Goal: Contribute content: Contribute content

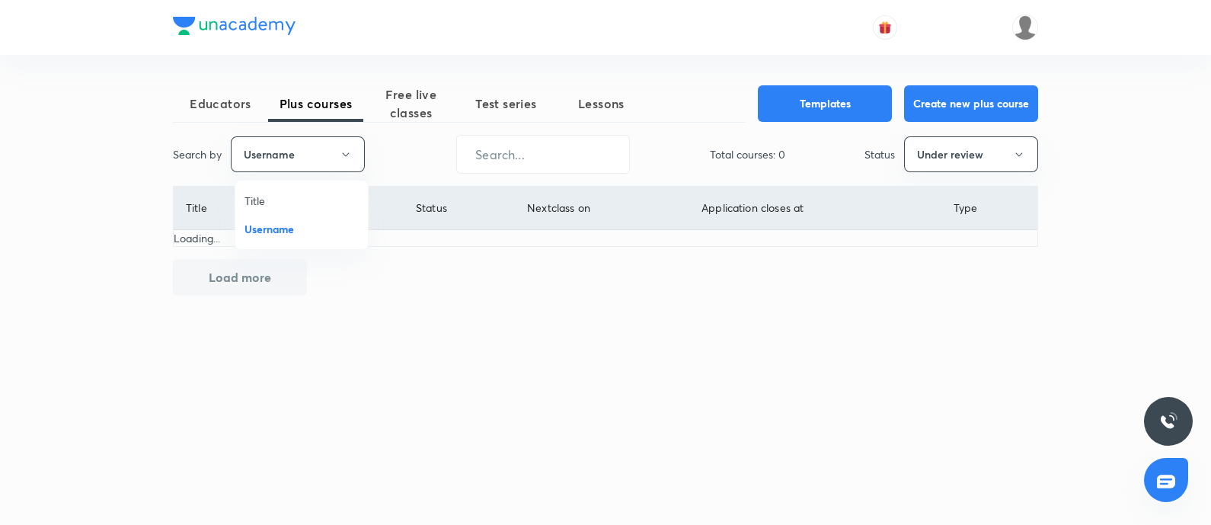
click at [512, 161] on input "text" at bounding box center [543, 154] width 172 height 39
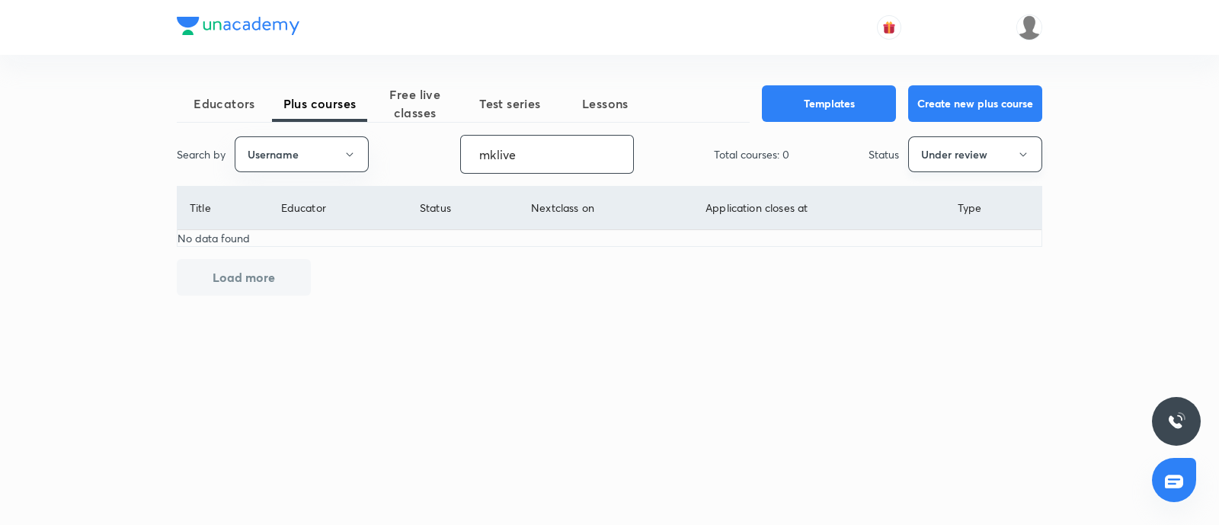
click at [947, 155] on button "Under review" at bounding box center [975, 154] width 134 height 36
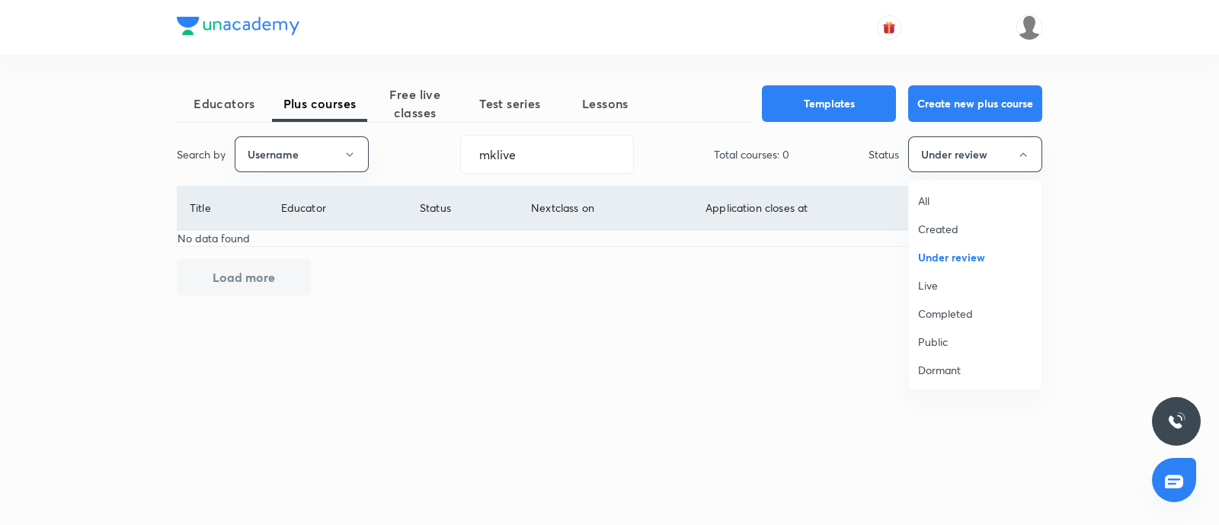
click at [928, 281] on span "Live" at bounding box center [975, 285] width 114 height 16
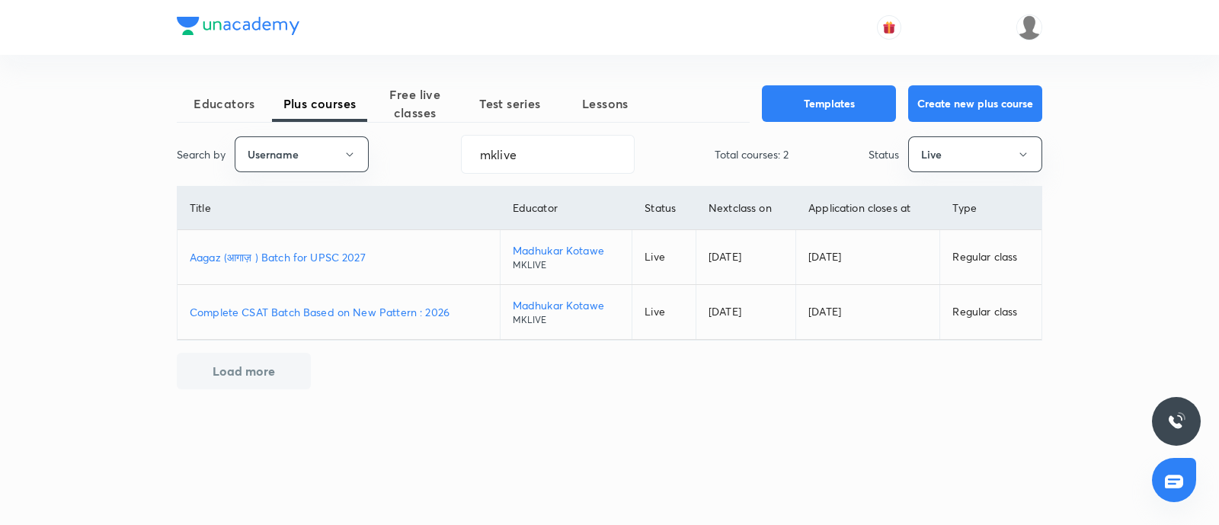
click at [316, 250] on p "Aagaz (आगाज़ ) Batch for UPSC 2027" at bounding box center [339, 257] width 298 height 16
drag, startPoint x: 471, startPoint y: 165, endPoint x: 0, endPoint y: 153, distance: 470.8
click at [0, 165] on div "Educators Plus courses Free live classes Test series Lessons Templates Create n…" at bounding box center [609, 262] width 1219 height 525
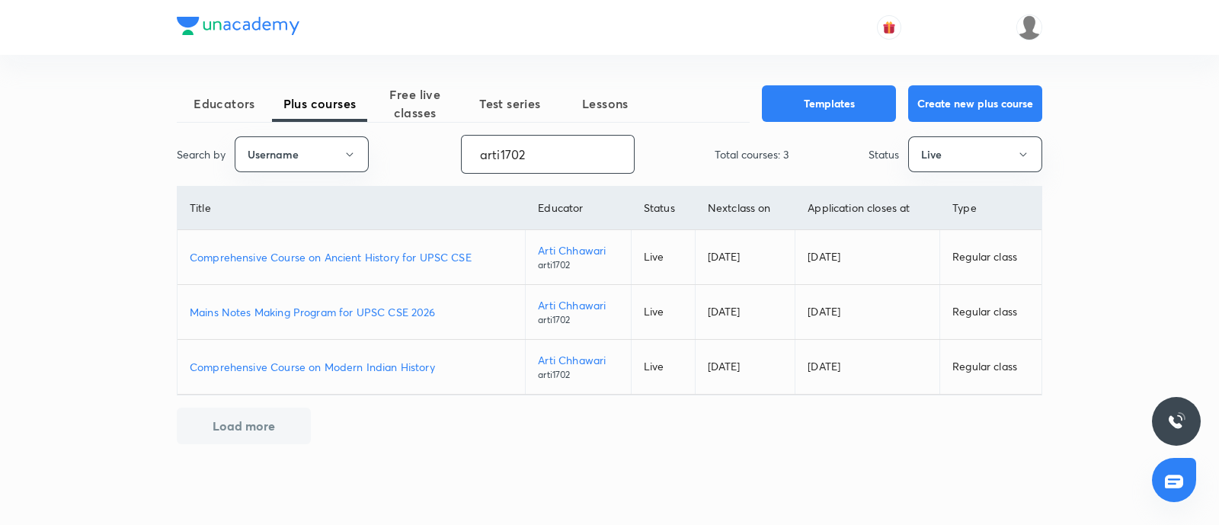
type input "arti1702"
click at [440, 250] on p "Comprehensive Course on Ancient History for UPSC CSE" at bounding box center [351, 257] width 323 height 16
click at [287, 254] on p "Comprehensive Course on Ancient History for UPSC CSE" at bounding box center [351, 257] width 323 height 16
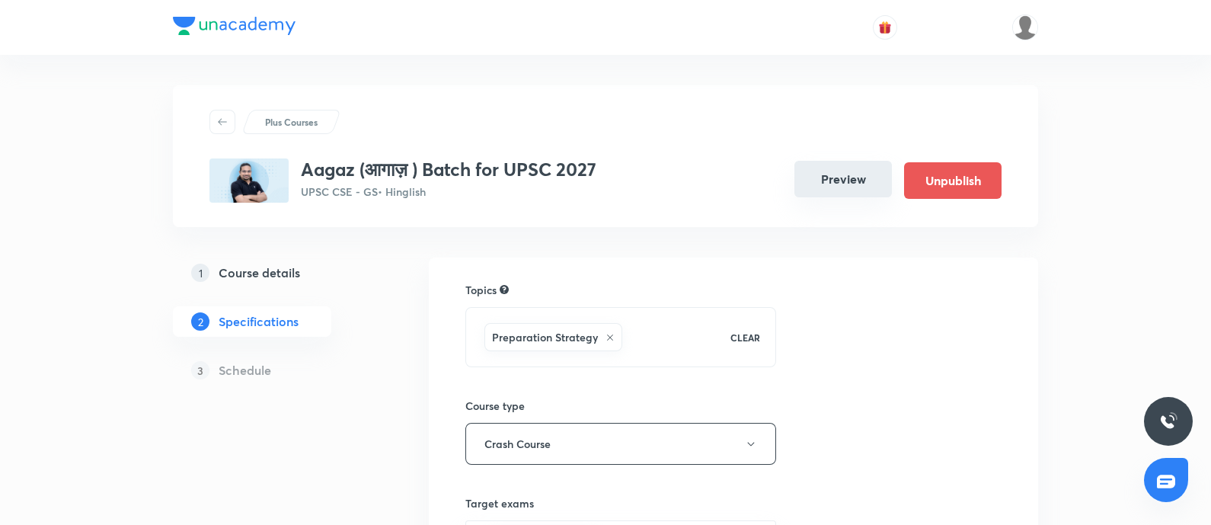
click at [838, 174] on button "Preview" at bounding box center [842, 179] width 97 height 37
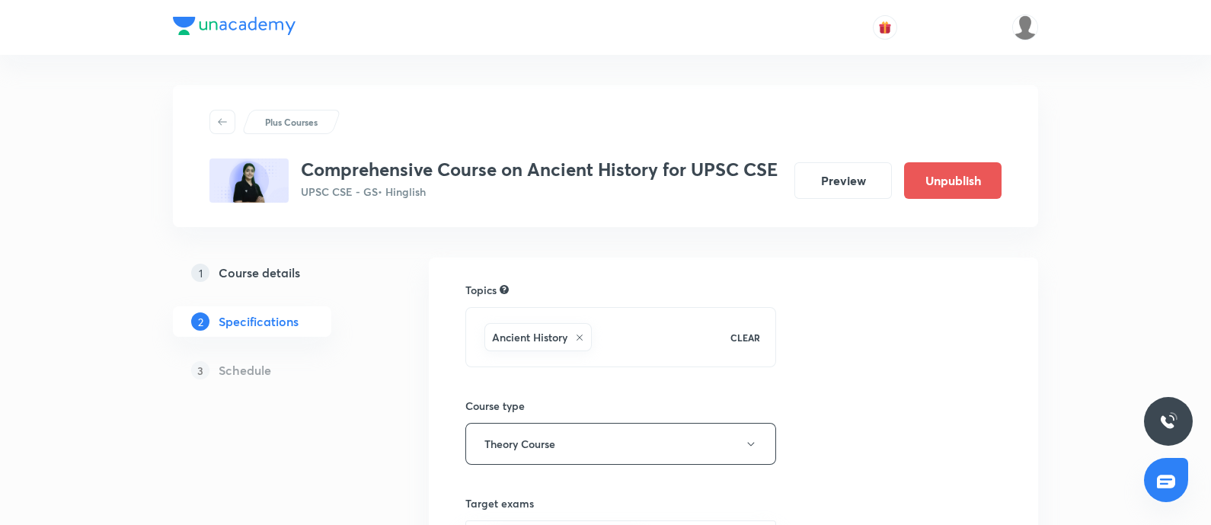
click at [258, 271] on h5 "Course details" at bounding box center [259, 273] width 81 height 18
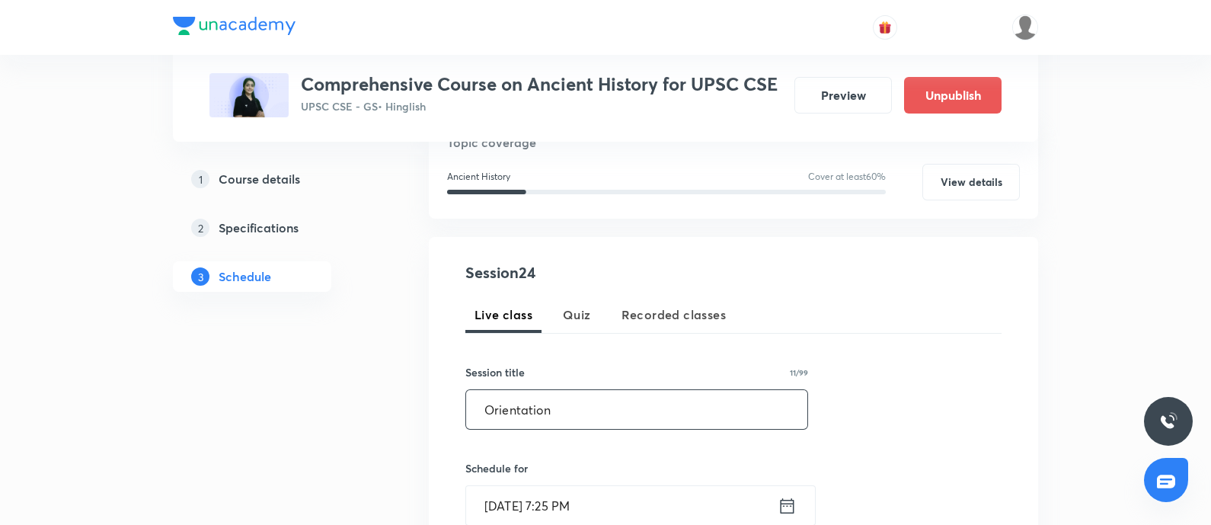
click at [485, 414] on input "Orientation" at bounding box center [636, 409] width 341 height 39
click at [478, 413] on input "Orientation" at bounding box center [636, 409] width 341 height 39
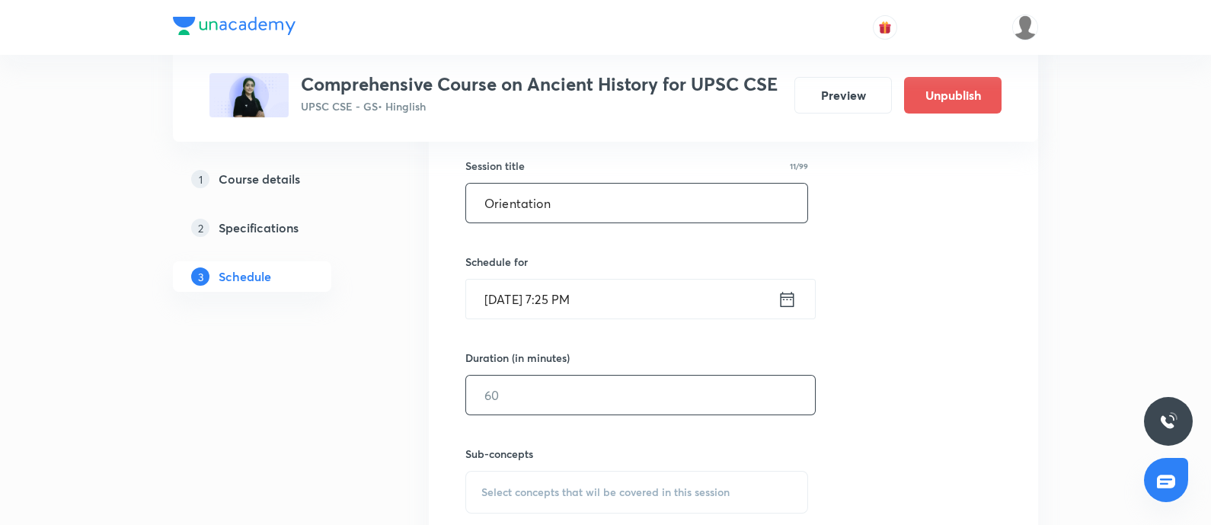
scroll to position [476, 0]
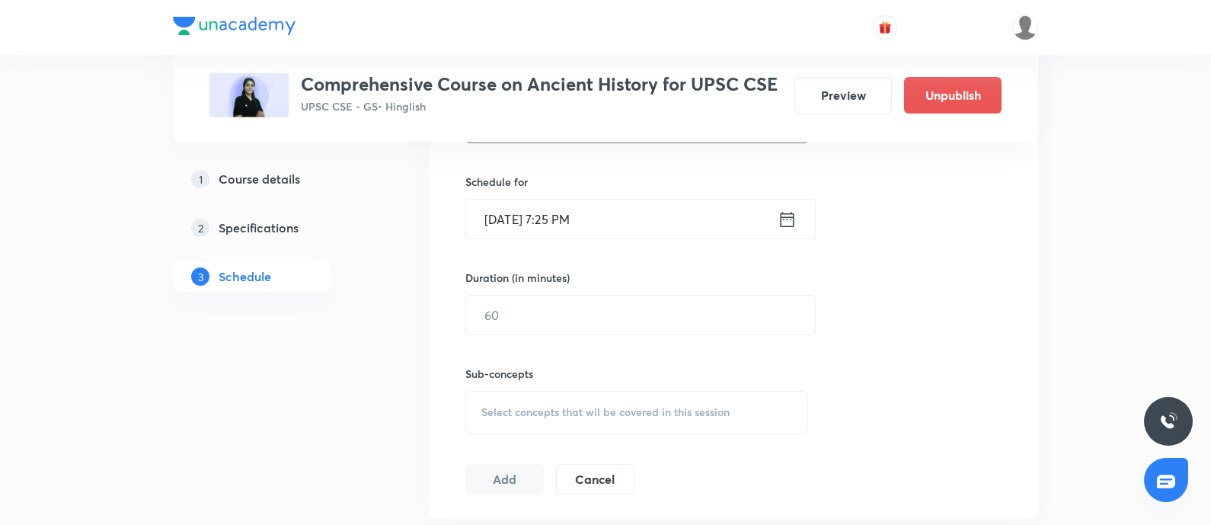
type input "Orientation"
click at [791, 212] on icon at bounding box center [787, 219] width 19 height 21
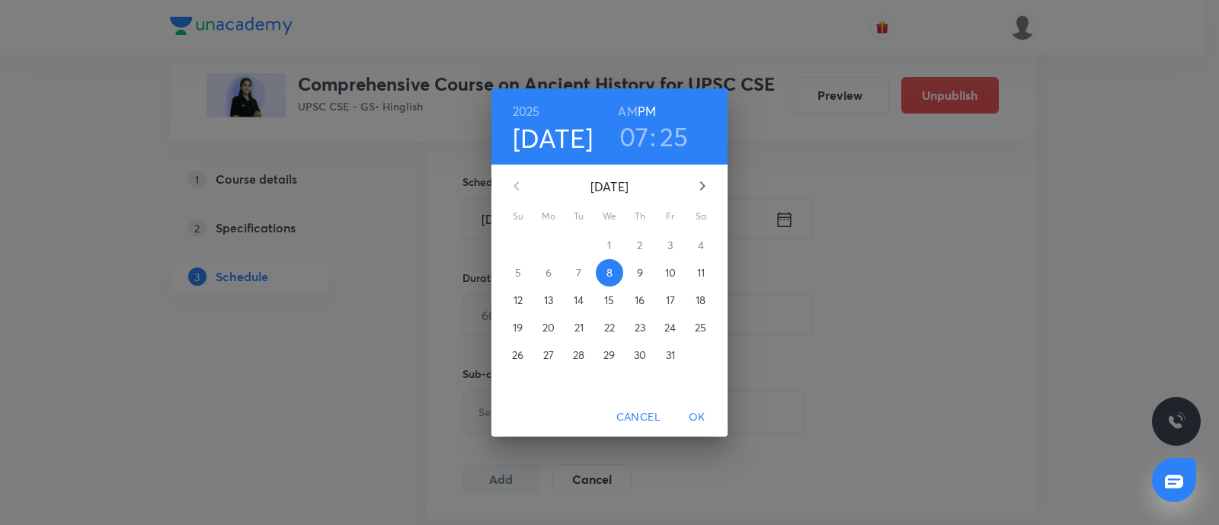
click at [1104, 253] on div "[DATE] 07 : 25 AM PM [DATE] Su Mo Tu We Th Fr Sa 28 29 30 1 2 3 4 5 6 7 8 9 10 …" at bounding box center [609, 262] width 1219 height 525
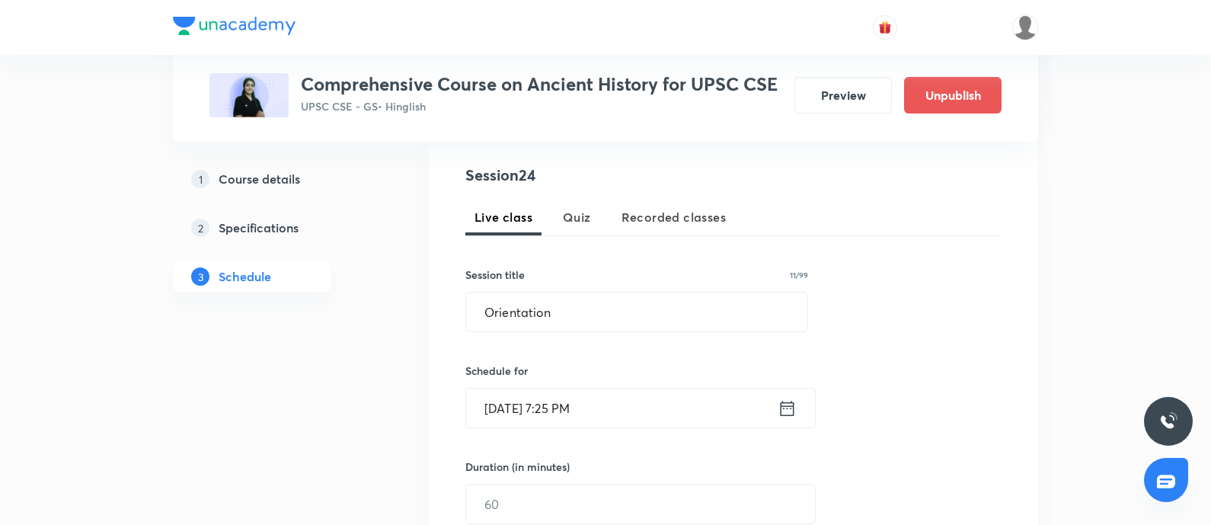
scroll to position [380, 0]
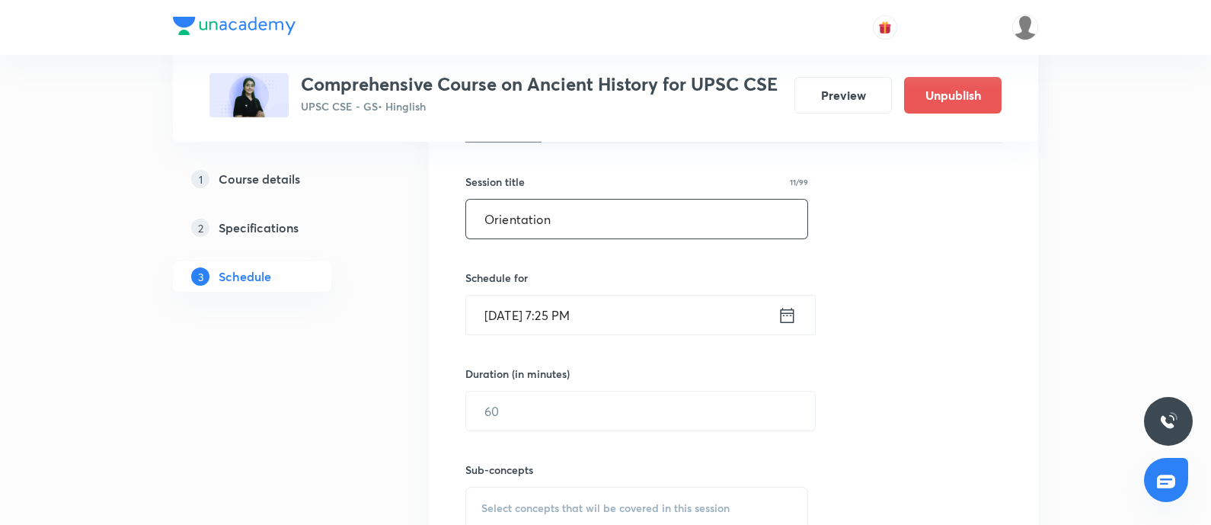
click at [484, 214] on input "Orientation" at bounding box center [636, 219] width 341 height 39
click at [795, 318] on icon at bounding box center [787, 315] width 19 height 21
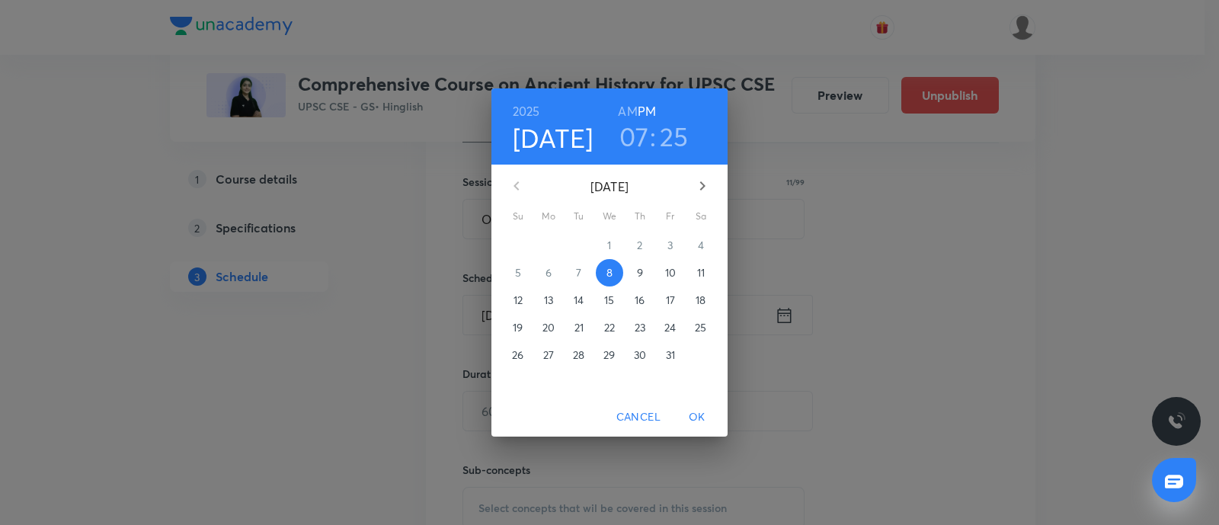
click at [666, 302] on p "17" at bounding box center [670, 299] width 9 height 15
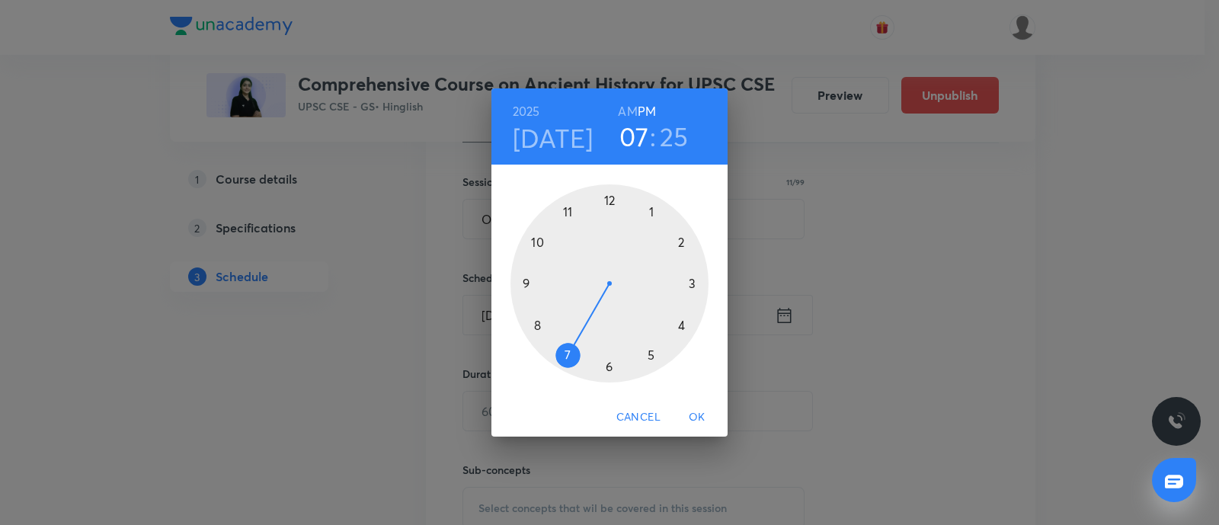
click at [607, 363] on div at bounding box center [609, 283] width 198 height 198
click at [608, 202] on div at bounding box center [609, 283] width 198 height 198
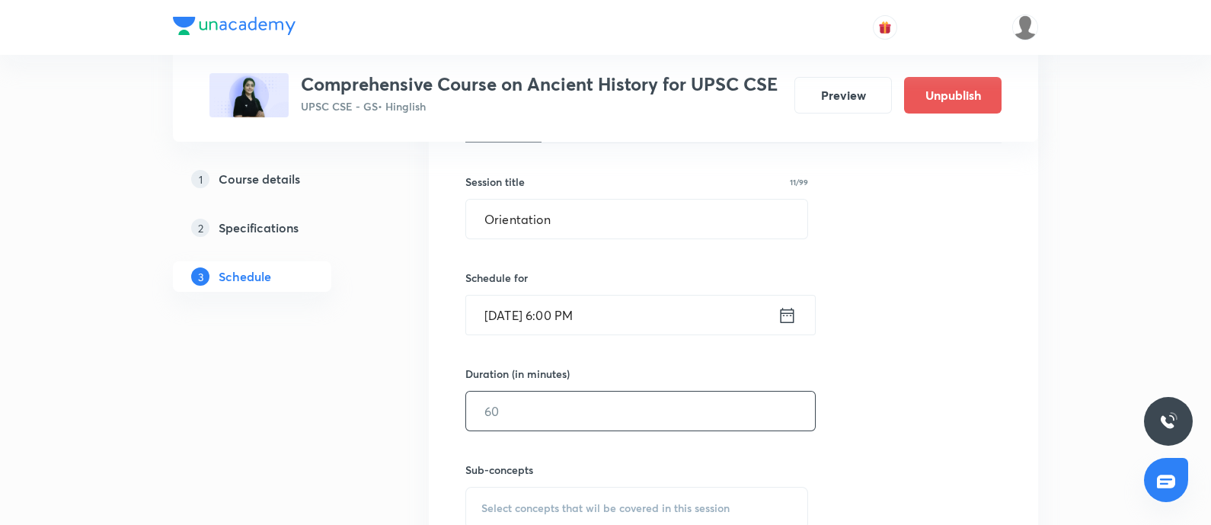
click at [545, 401] on input "text" at bounding box center [640, 410] width 349 height 39
type input "1"
type input "90"
click at [480, 211] on input "Orientation" at bounding box center [636, 219] width 341 height 39
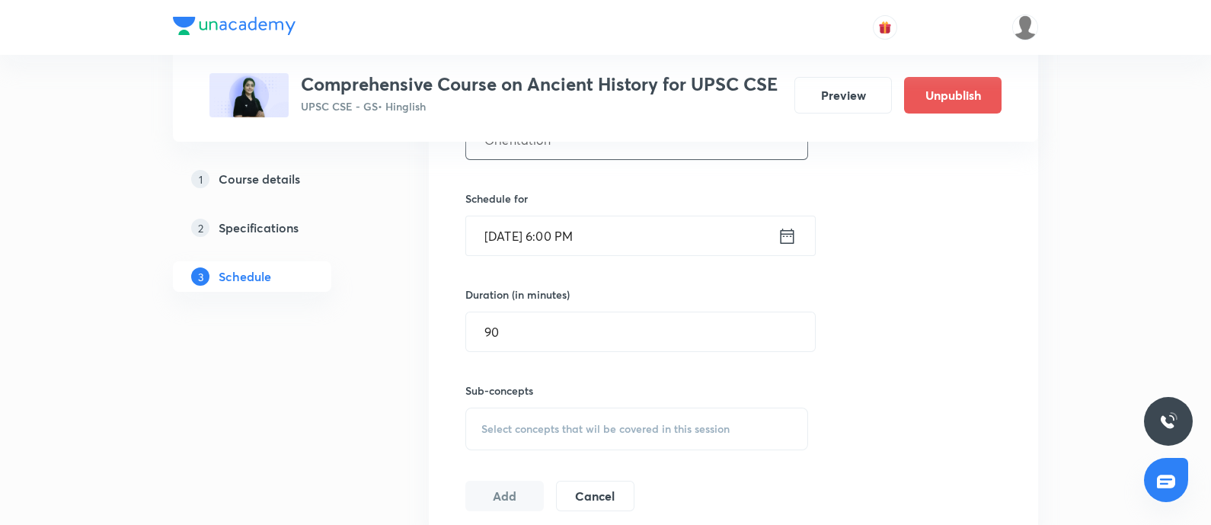
scroll to position [571, 0]
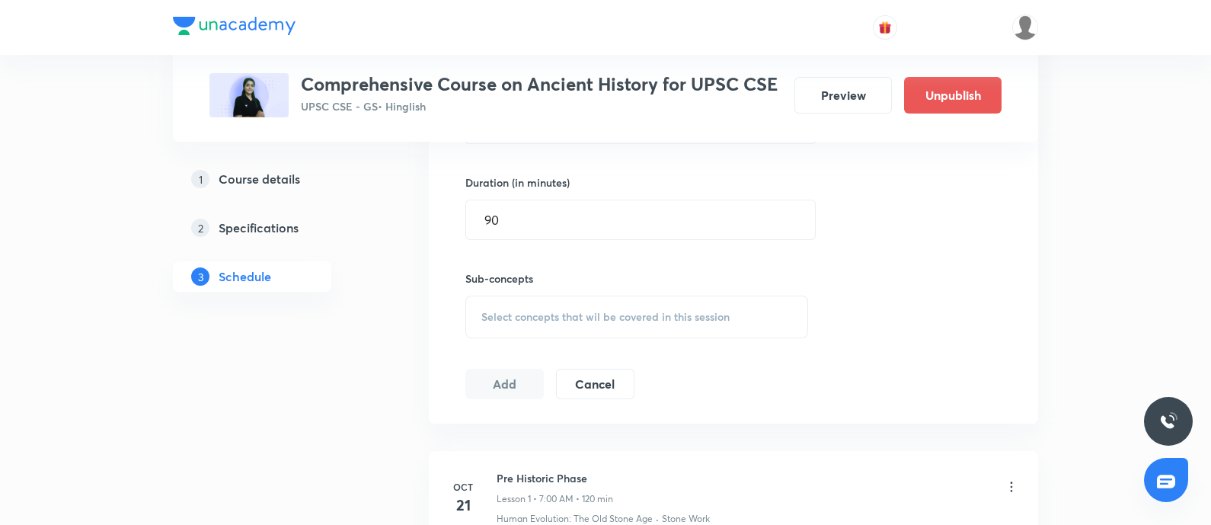
drag, startPoint x: 533, startPoint y: 315, endPoint x: 541, endPoint y: 310, distance: 8.9
click at [533, 311] on span "Select concepts that wil be covered in this session" at bounding box center [605, 317] width 248 height 12
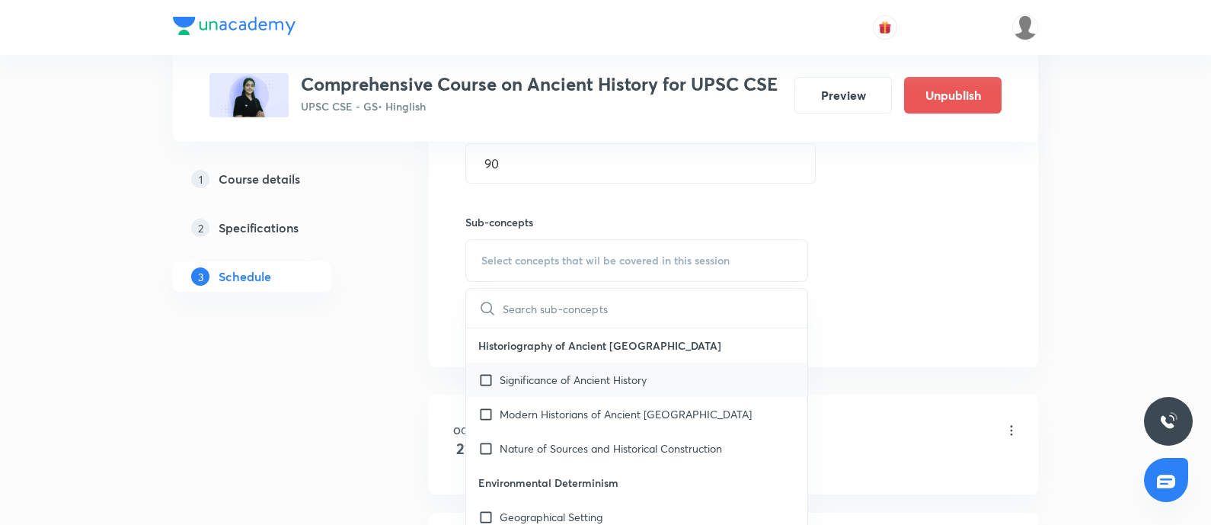
scroll to position [666, 0]
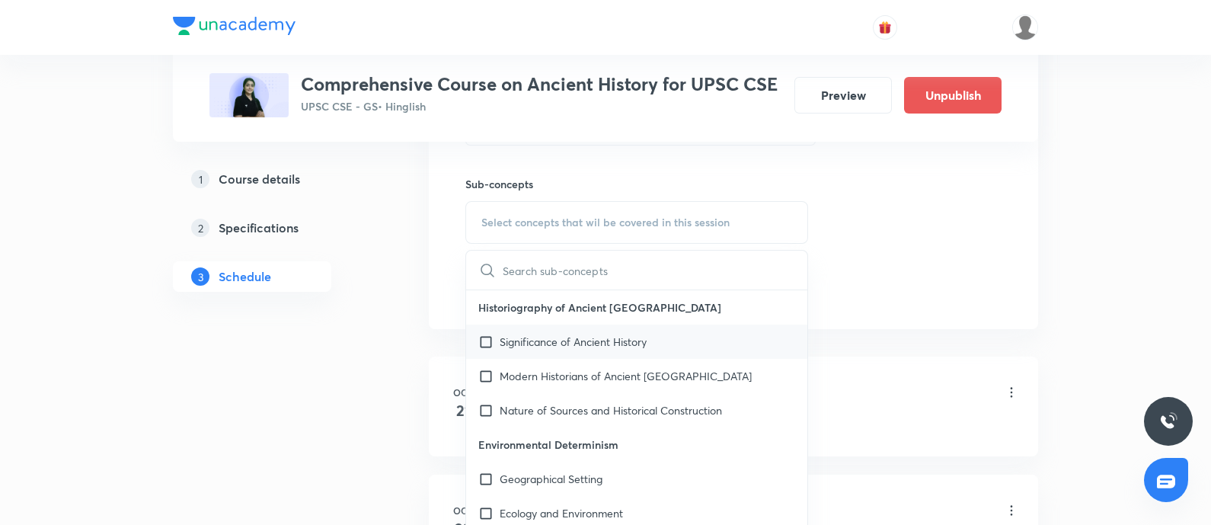
drag, startPoint x: 577, startPoint y: 333, endPoint x: 539, endPoint y: 366, distance: 50.7
click at [577, 334] on p "Significance of Ancient History" at bounding box center [573, 342] width 147 height 16
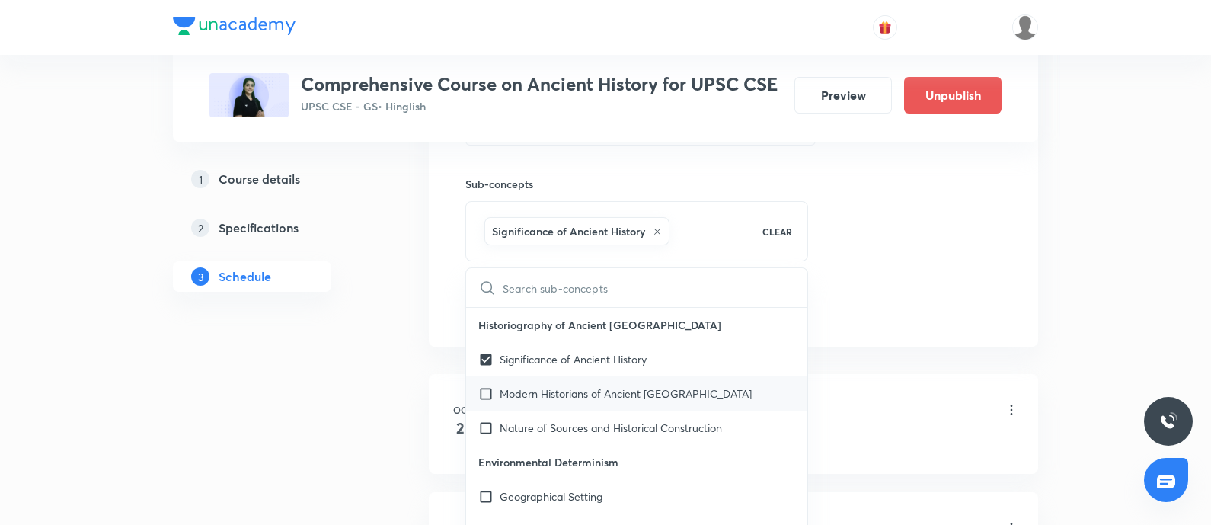
click at [565, 389] on p "Modern Historians of Ancient [GEOGRAPHIC_DATA]" at bounding box center [626, 393] width 252 height 16
checkbox input "true"
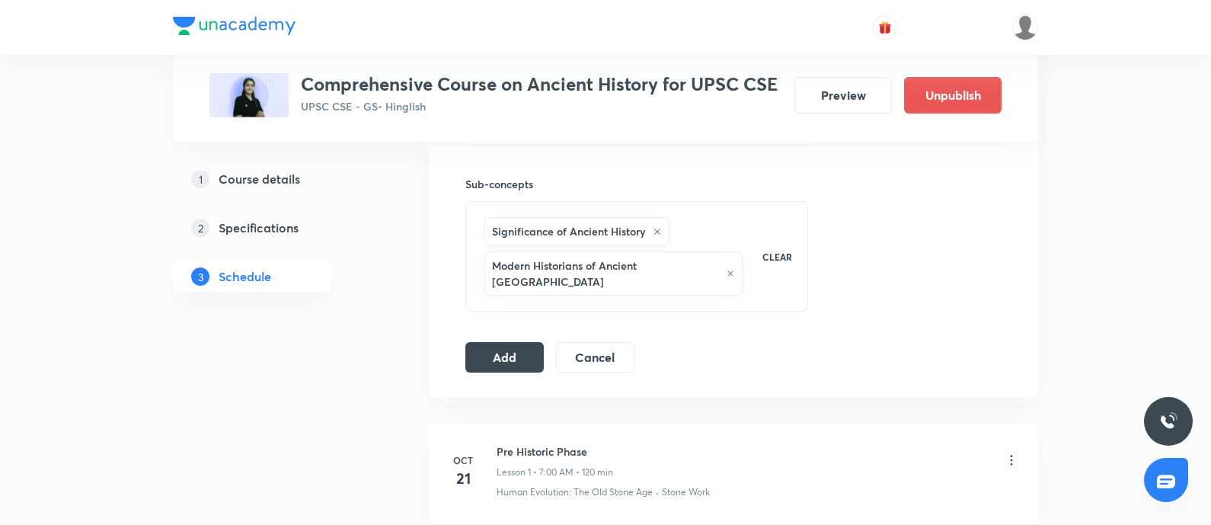
drag, startPoint x: 481, startPoint y: 339, endPoint x: 1069, endPoint y: 318, distance: 588.3
click at [487, 342] on button "Add" at bounding box center [504, 357] width 78 height 30
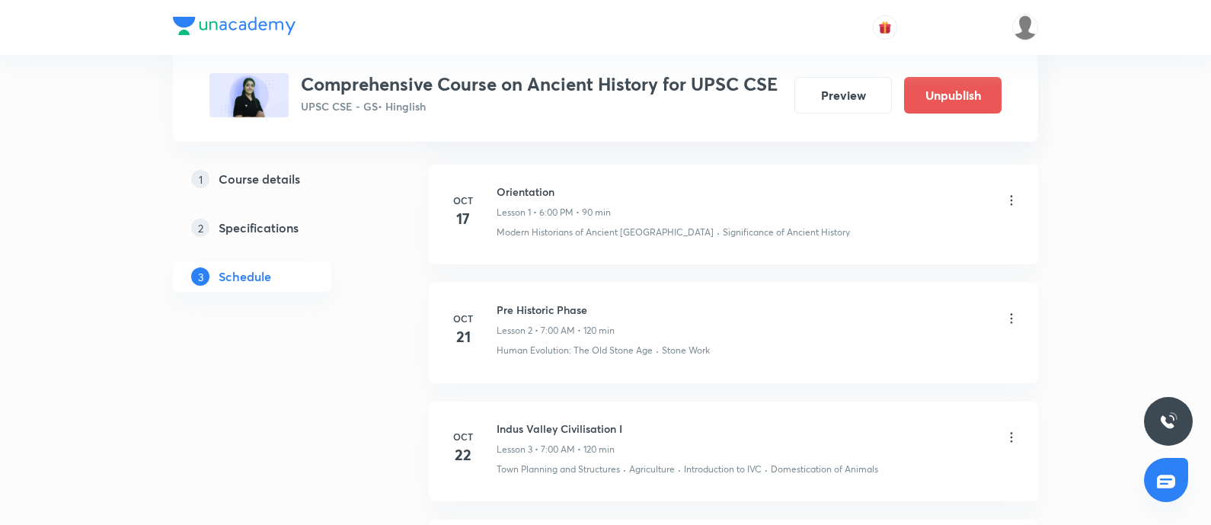
scroll to position [286, 0]
